Goal: Use online tool/utility: Utilize a website feature to perform a specific function

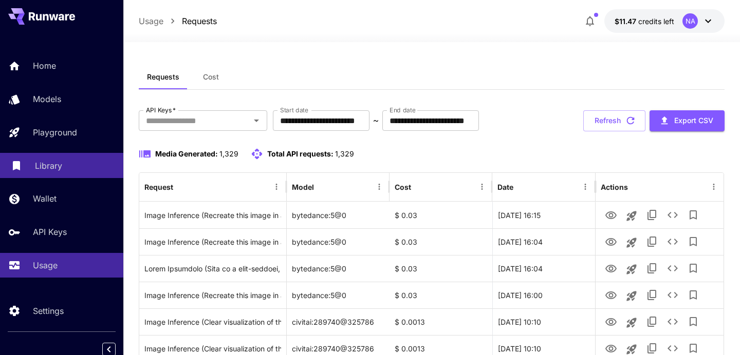
click at [58, 178] on link "Library" at bounding box center [61, 165] width 123 height 25
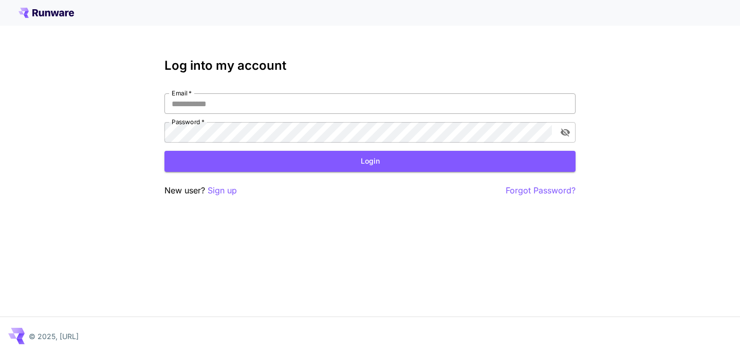
click at [234, 107] on input "Email   *" at bounding box center [369, 103] width 411 height 21
type input "**********"
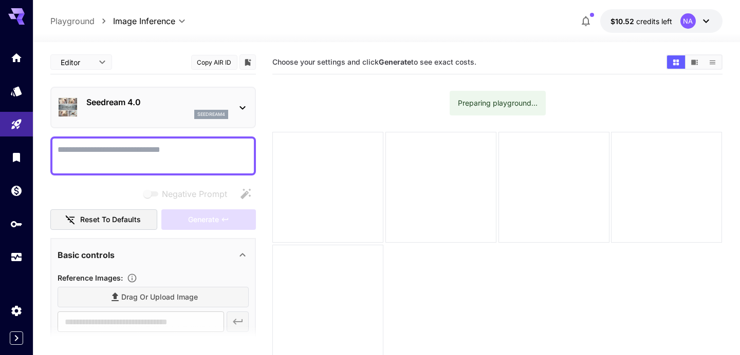
click at [123, 115] on div "seedream4" at bounding box center [157, 114] width 142 height 9
